Goal: Find specific page/section: Find specific page/section

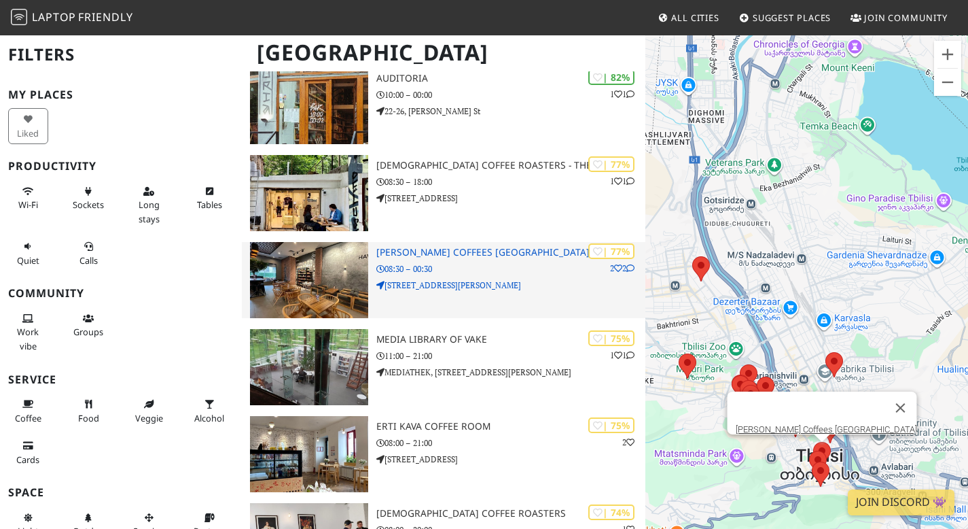
scroll to position [364, 0]
click at [336, 285] on img at bounding box center [309, 279] width 118 height 76
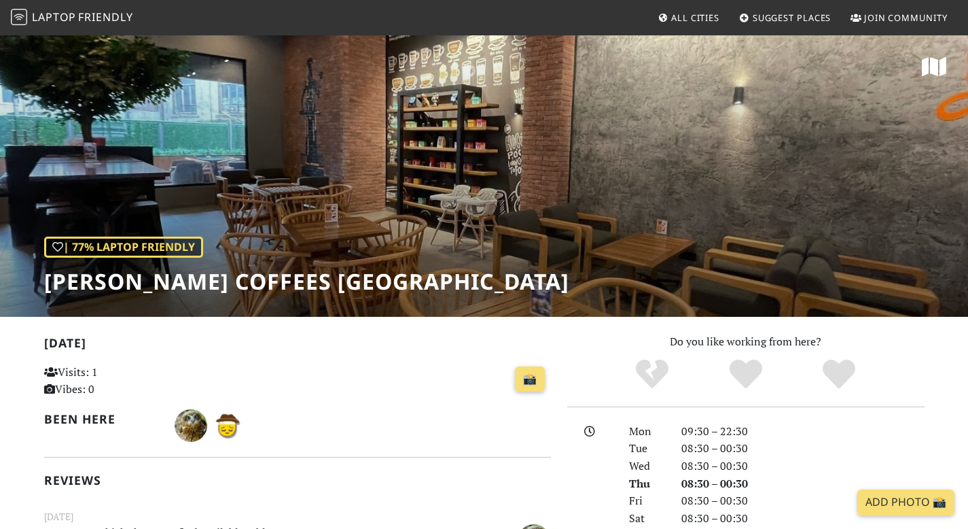
click at [307, 170] on div "| 77% Laptop Friendly [PERSON_NAME] Coffees [GEOGRAPHIC_DATA]" at bounding box center [484, 175] width 968 height 283
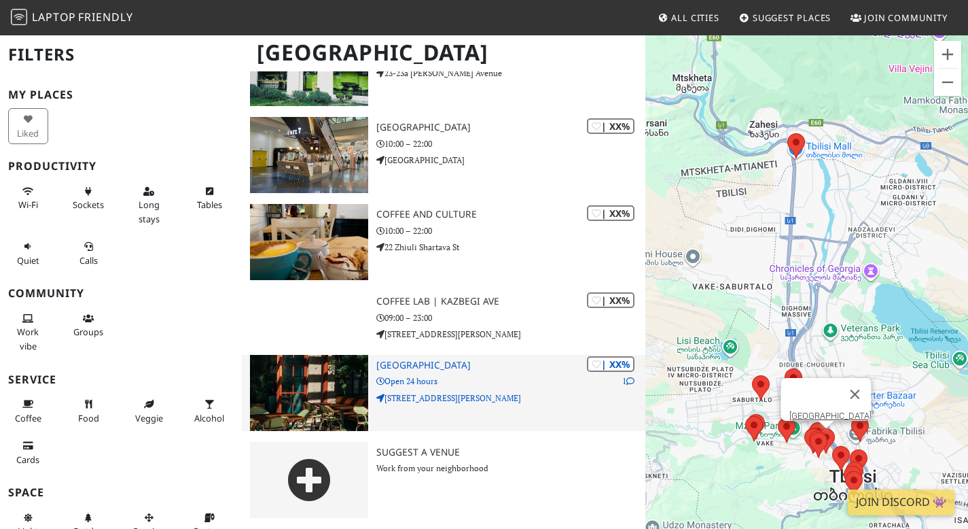
scroll to position [317, 0]
